Goal: Transaction & Acquisition: Purchase product/service

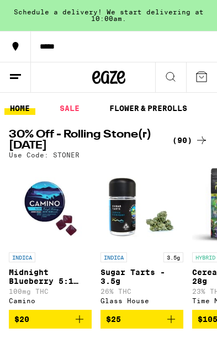
click at [195, 141] on icon at bounding box center [201, 140] width 13 height 13
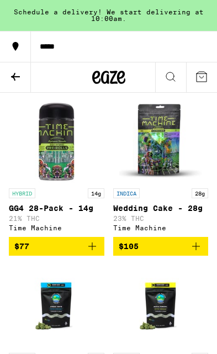
scroll to position [7524, 0]
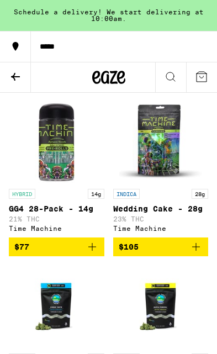
click at [17, 80] on icon at bounding box center [15, 76] width 13 height 13
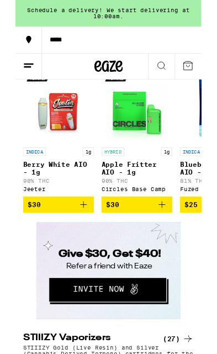
scroll to position [1443, 0]
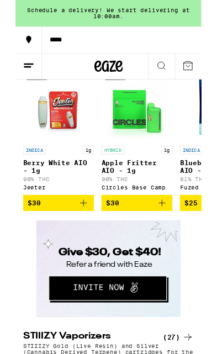
click at [194, 62] on div "(78)" at bounding box center [190, 55] width 36 height 13
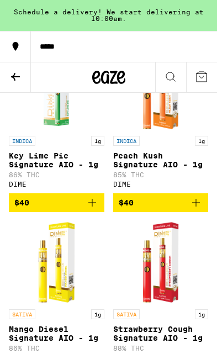
scroll to position [6170, 0]
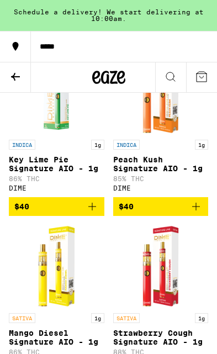
click at [19, 78] on icon at bounding box center [15, 76] width 13 height 13
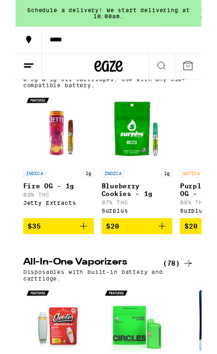
scroll to position [1192, 0]
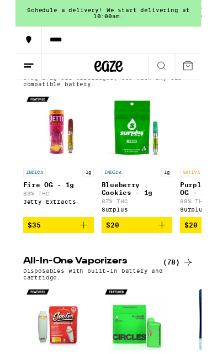
click at [195, 88] on icon at bounding box center [201, 81] width 13 height 13
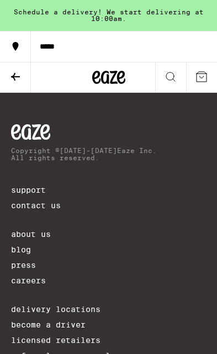
scroll to position [5794, 0]
